Goal: Information Seeking & Learning: Compare options

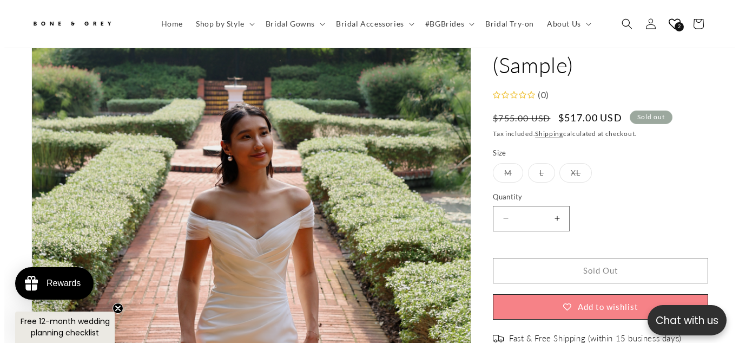
scroll to position [235, 0]
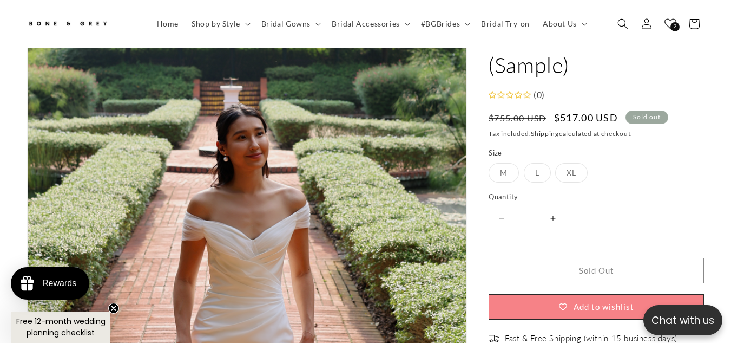
click at [672, 24] on span "2" at bounding box center [674, 26] width 9 height 9
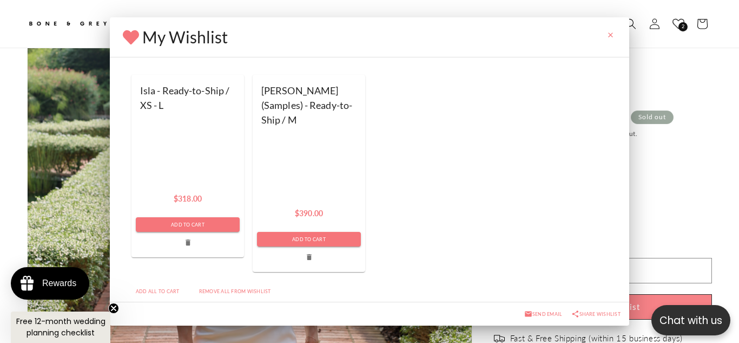
scroll to position [0, 494]
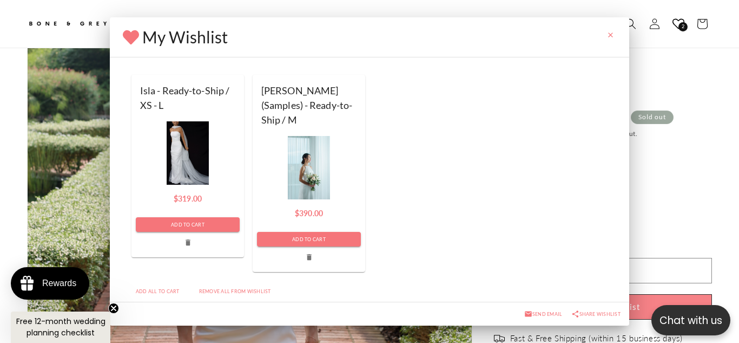
click at [189, 143] on div at bounding box center [187, 152] width 113 height 63
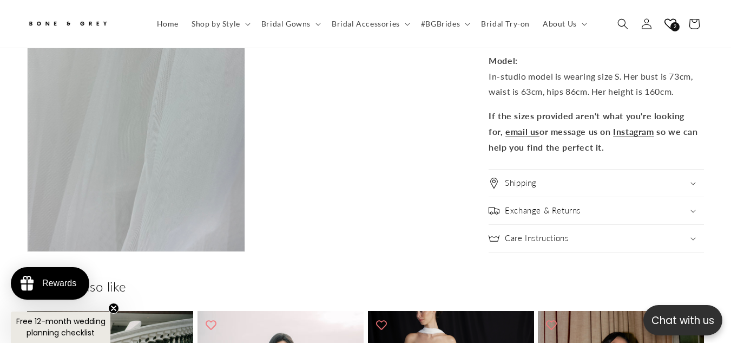
scroll to position [0, 243]
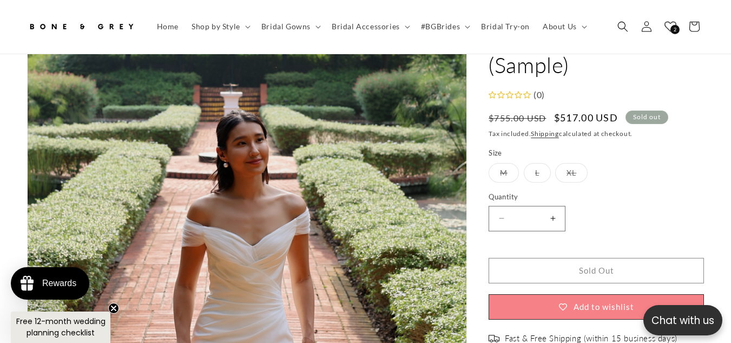
click at [675, 27] on span "2" at bounding box center [674, 29] width 9 height 9
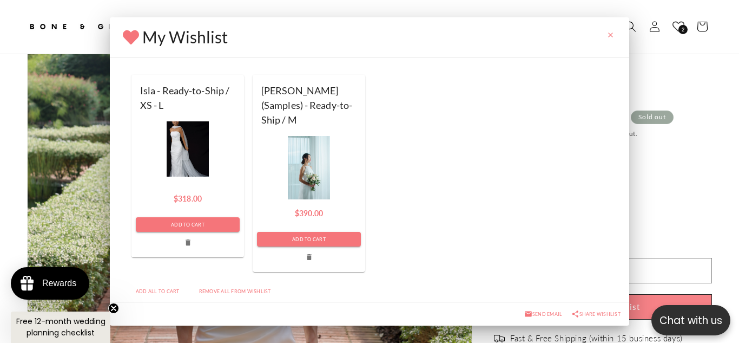
scroll to position [0, 247]
click at [305, 147] on div at bounding box center [309, 167] width 113 height 63
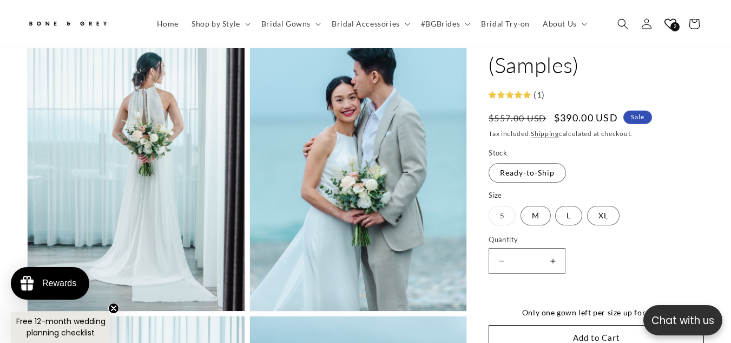
scroll to position [0, 488]
